Goal: Entertainment & Leisure: Consume media (video, audio)

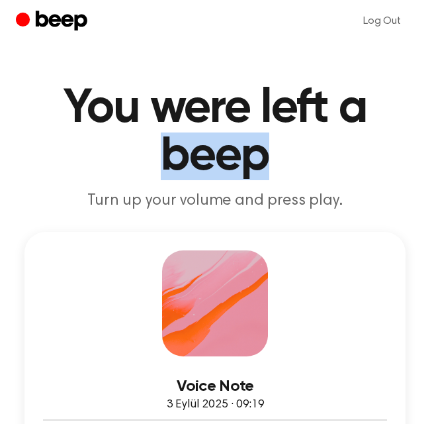
drag, startPoint x: 430, startPoint y: 98, endPoint x: 432, endPoint y: 179, distance: 81.4
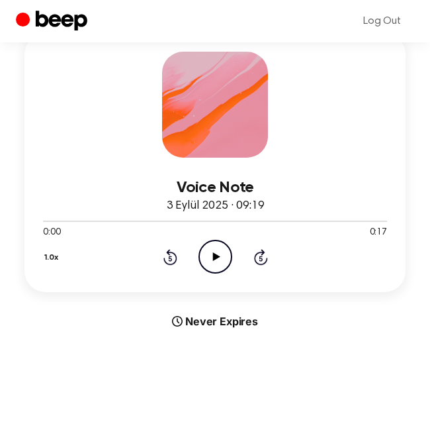
click at [205, 254] on icon "Play Audio" at bounding box center [216, 257] width 34 height 34
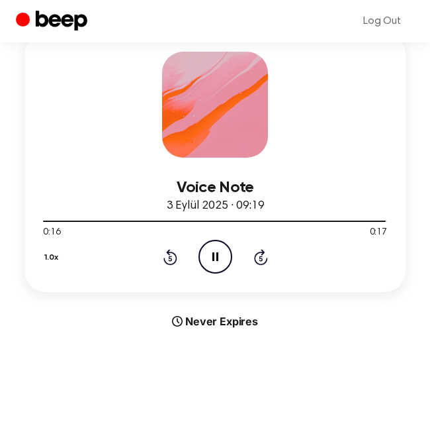
click at [216, 254] on icon at bounding box center [215, 256] width 6 height 9
click at [210, 259] on icon "Play Audio" at bounding box center [216, 257] width 34 height 34
drag, startPoint x: 212, startPoint y: 254, endPoint x: 191, endPoint y: 258, distance: 21.0
click at [211, 254] on icon "Play Audio" at bounding box center [216, 257] width 34 height 34
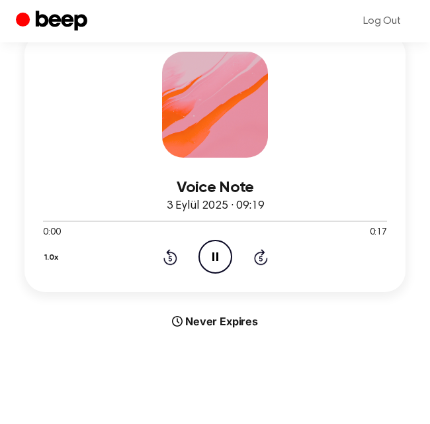
click at [176, 261] on icon "Rewind 5 seconds" at bounding box center [170, 256] width 15 height 17
click at [221, 256] on icon "Pause Audio" at bounding box center [216, 257] width 34 height 34
click at [265, 220] on div at bounding box center [215, 220] width 344 height 1
click at [214, 261] on icon "Play Audio" at bounding box center [216, 257] width 34 height 34
click at [216, 257] on icon at bounding box center [215, 256] width 6 height 9
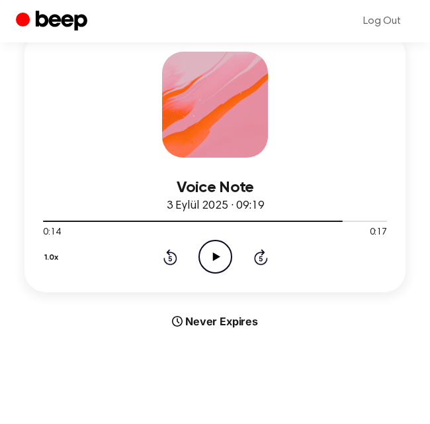
click at [222, 252] on icon "Play Audio" at bounding box center [216, 257] width 34 height 34
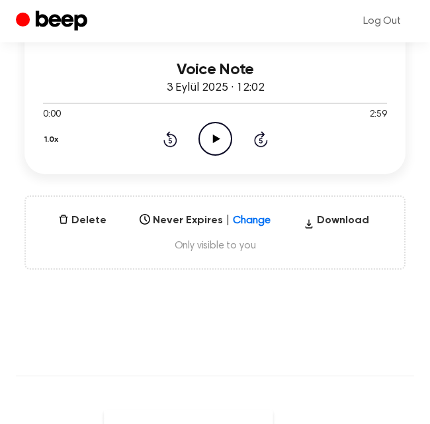
scroll to position [271, 0]
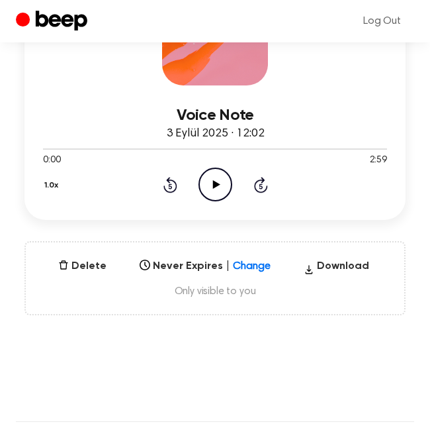
click at [219, 179] on icon "Play Audio" at bounding box center [216, 184] width 34 height 34
drag, startPoint x: 50, startPoint y: 145, endPoint x: 360, endPoint y: 142, distance: 309.8
click at [349, 143] on div at bounding box center [215, 148] width 344 height 11
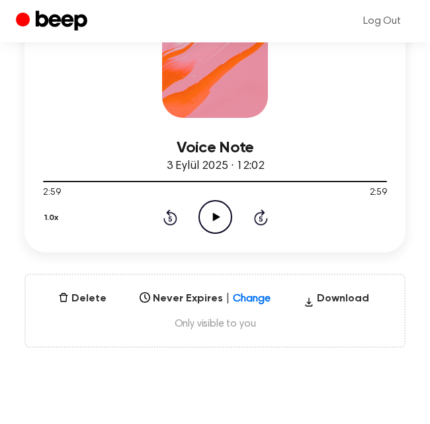
scroll to position [336, 0]
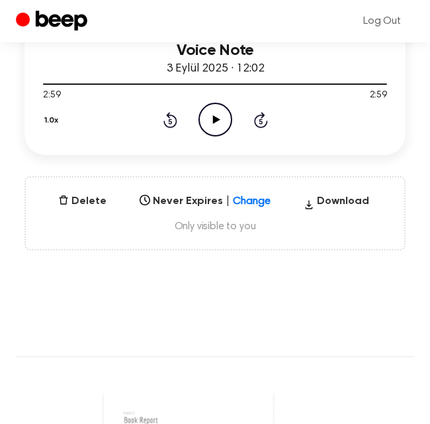
click at [215, 117] on icon at bounding box center [215, 119] width 7 height 9
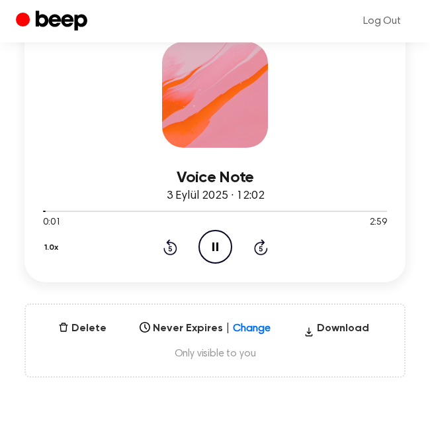
scroll to position [144, 0]
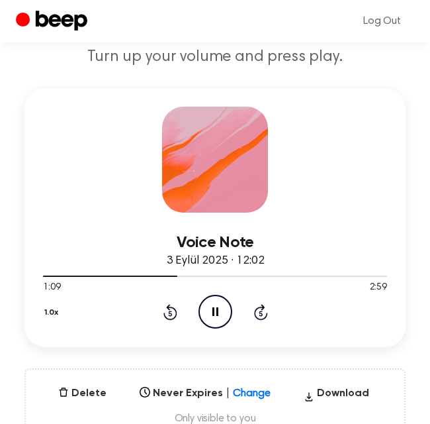
click at [209, 305] on icon "Pause Audio" at bounding box center [216, 312] width 34 height 34
drag, startPoint x: 172, startPoint y: 277, endPoint x: 3, endPoint y: 270, distance: 169.6
click at [218, 308] on icon "Play Audio" at bounding box center [216, 312] width 34 height 34
click at [213, 318] on icon "Pause Audio" at bounding box center [216, 312] width 34 height 34
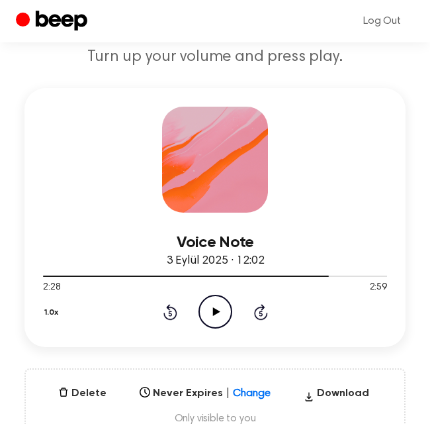
click at [213, 321] on icon "Play Audio" at bounding box center [216, 312] width 34 height 34
click at [213, 323] on icon "Pause Audio" at bounding box center [216, 312] width 34 height 34
drag, startPoint x: 328, startPoint y: 273, endPoint x: 52, endPoint y: 277, distance: 275.4
click at [52, 277] on div at bounding box center [215, 275] width 344 height 11
click at [215, 312] on icon at bounding box center [215, 311] width 7 height 9
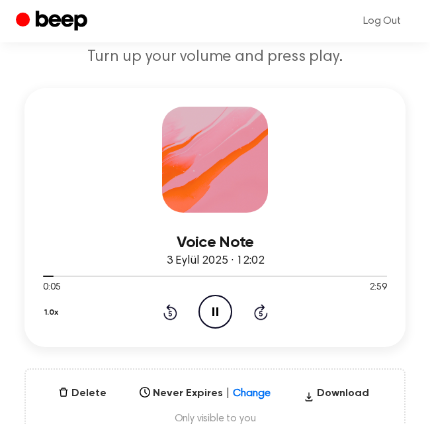
drag, startPoint x: 42, startPoint y: 275, endPoint x: 19, endPoint y: 279, distance: 24.1
click at [19, 279] on div "Voice Note 3 Eylül 2025 · 12:02 0:05 2:59 Your browser does not support the [ob…" at bounding box center [215, 265] width 398 height 354
drag, startPoint x: 52, startPoint y: 275, endPoint x: 28, endPoint y: 275, distance: 23.8
click at [28, 275] on div "Voice Note 3 Eylül 2025 · 12:02 0:06 2:59 Your browser does not support the [ob…" at bounding box center [214, 217] width 381 height 259
click at [47, 273] on div at bounding box center [215, 275] width 344 height 11
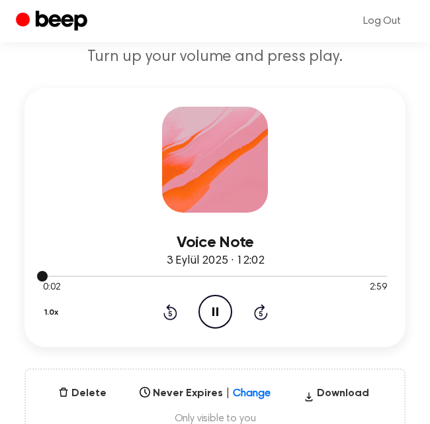
drag, startPoint x: 47, startPoint y: 273, endPoint x: 34, endPoint y: 275, distance: 13.4
click at [34, 275] on div "Voice Note 3 Eylül 2025 · 12:02 0:02 2:59 Your browser does not support the [ob…" at bounding box center [214, 217] width 381 height 259
click at [209, 299] on icon "Pause Audio" at bounding box center [216, 312] width 34 height 34
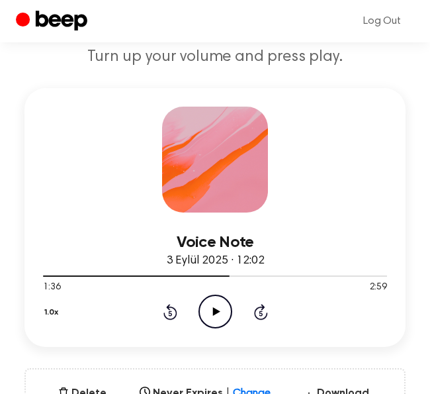
click at [211, 311] on icon "Play Audio" at bounding box center [216, 312] width 34 height 34
click at [211, 311] on icon "Pause Audio" at bounding box center [216, 312] width 34 height 34
drag, startPoint x: 238, startPoint y: 277, endPoint x: 17, endPoint y: 285, distance: 221.2
click at [19, 285] on div "Voice Note 3 Eylül 2025 · 12:02 1:43 2:59 Your browser does not support the [ob…" at bounding box center [215, 265] width 398 height 354
click at [58, 277] on div at bounding box center [215, 275] width 344 height 11
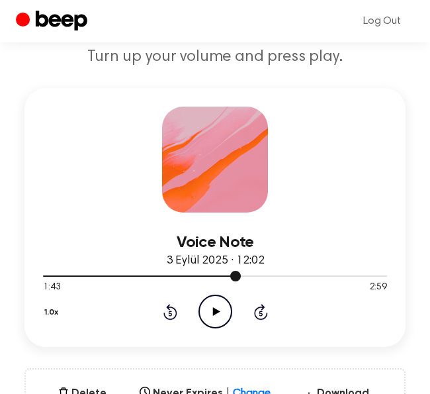
click at [58, 277] on div at bounding box center [215, 275] width 344 height 11
drag, startPoint x: 47, startPoint y: 275, endPoint x: 36, endPoint y: 274, distance: 10.6
click at [36, 274] on div "Voice Note 3 Eylül 2025 · 12:02 0:07 2:59 Your browser does not support the [ob…" at bounding box center [214, 217] width 381 height 259
click at [42, 273] on div "Voice Note 3 Eylül 2025 · 12:02 0:07 2:59 Your browser does not support the [ob…" at bounding box center [214, 217] width 381 height 259
click at [46, 275] on div at bounding box center [50, 275] width 15 height 1
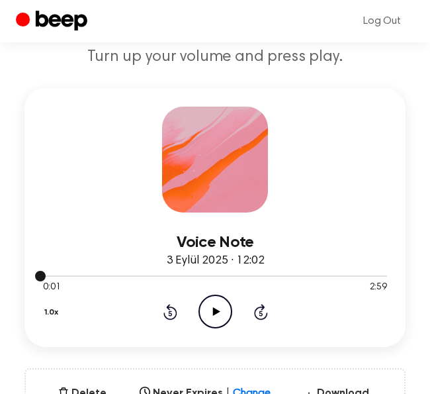
click at [46, 275] on span at bounding box center [40, 276] width 11 height 11
click at [165, 310] on icon "Rewind 5 seconds" at bounding box center [170, 311] width 15 height 17
click at [212, 314] on icon "Play Audio" at bounding box center [216, 312] width 34 height 34
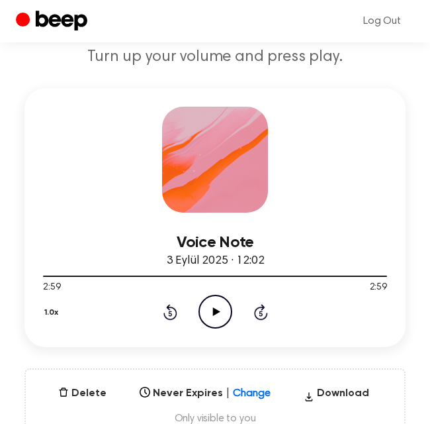
click at [221, 308] on icon "Play Audio" at bounding box center [216, 312] width 34 height 34
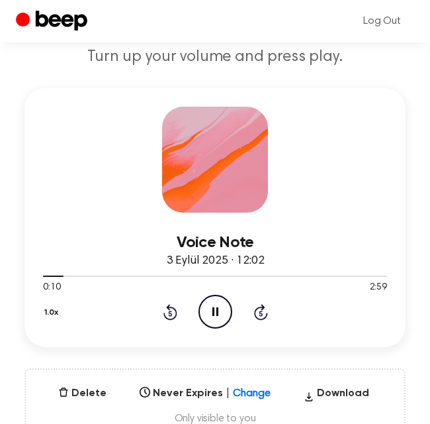
click at [221, 308] on icon "Pause Audio" at bounding box center [216, 312] width 34 height 34
click at [218, 313] on icon "Play Audio" at bounding box center [216, 312] width 34 height 34
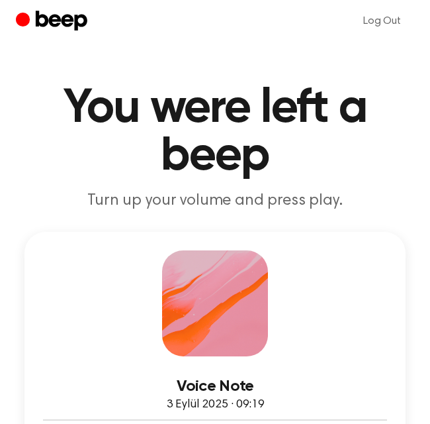
click at [305, 270] on div "Voice Note 3 Eylül 2025 · 09:19 0:00 0:17 Your browser does not support the [ob…" at bounding box center [214, 361] width 381 height 259
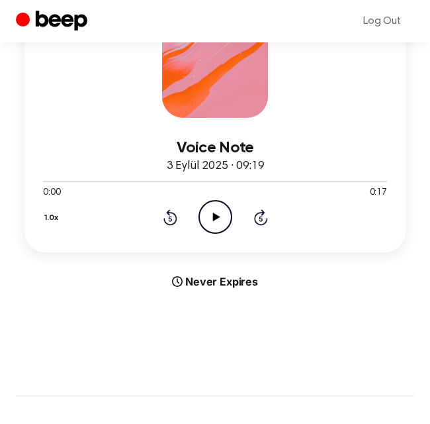
scroll to position [278, 0]
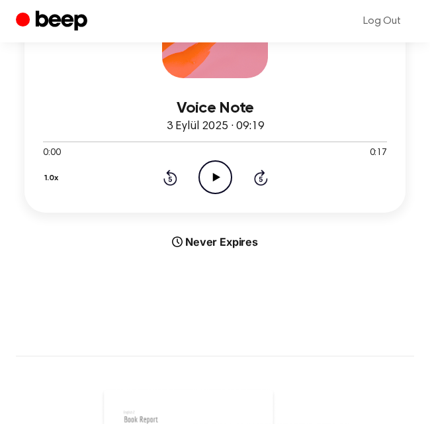
click at [223, 174] on icon "Play Audio" at bounding box center [216, 177] width 34 height 34
click at [214, 177] on icon "Pause Audio" at bounding box center [216, 177] width 34 height 34
